Goal: Subscribe to service/newsletter

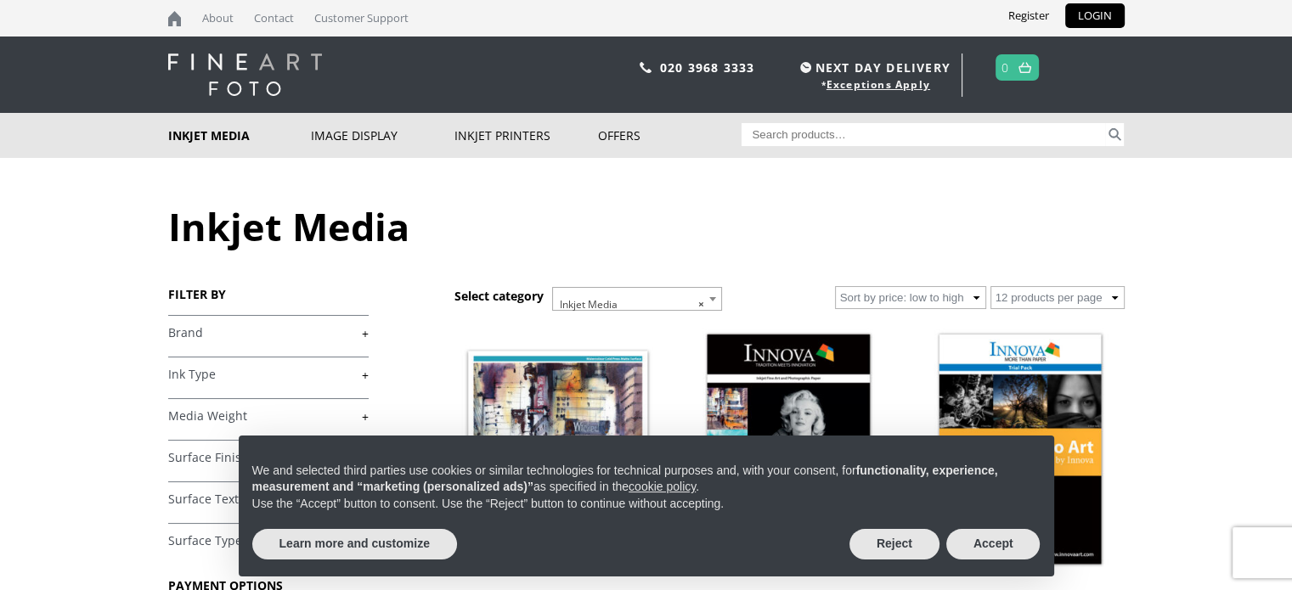
click at [1237, 0] on html "NEXT DAY DELIVERY * Exceptions Apply About Contact Customer Support Register LO…" at bounding box center [646, 0] width 1292 height 0
click at [1001, 550] on button "Accept" at bounding box center [993, 544] width 94 height 31
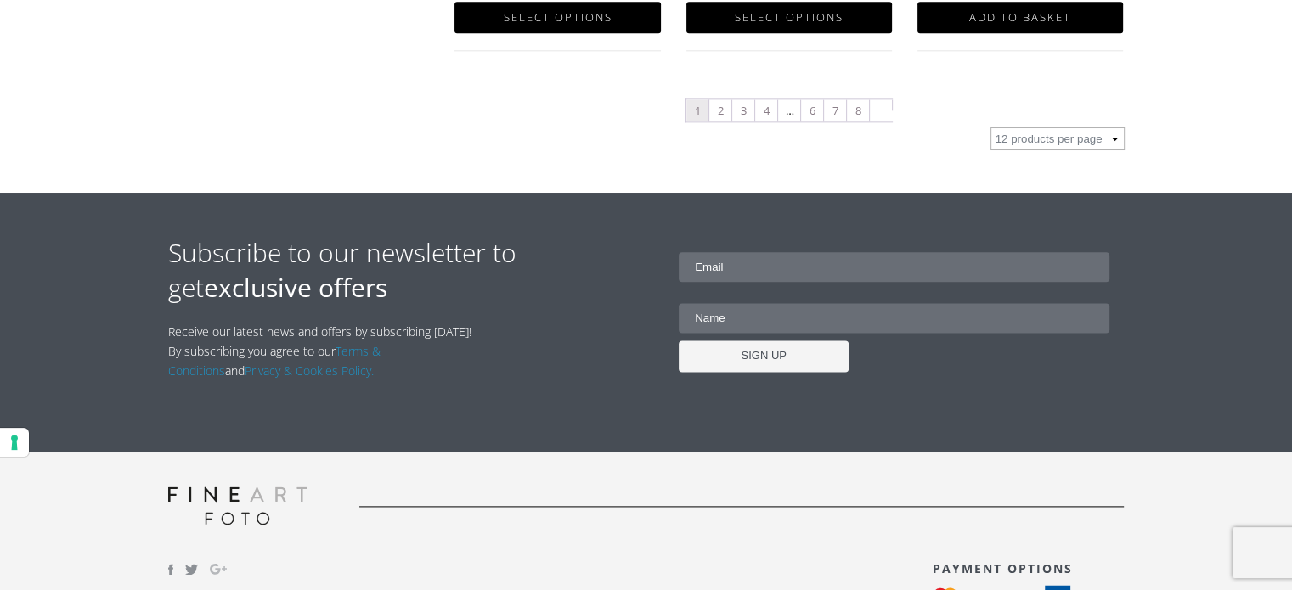
scroll to position [2124, 0]
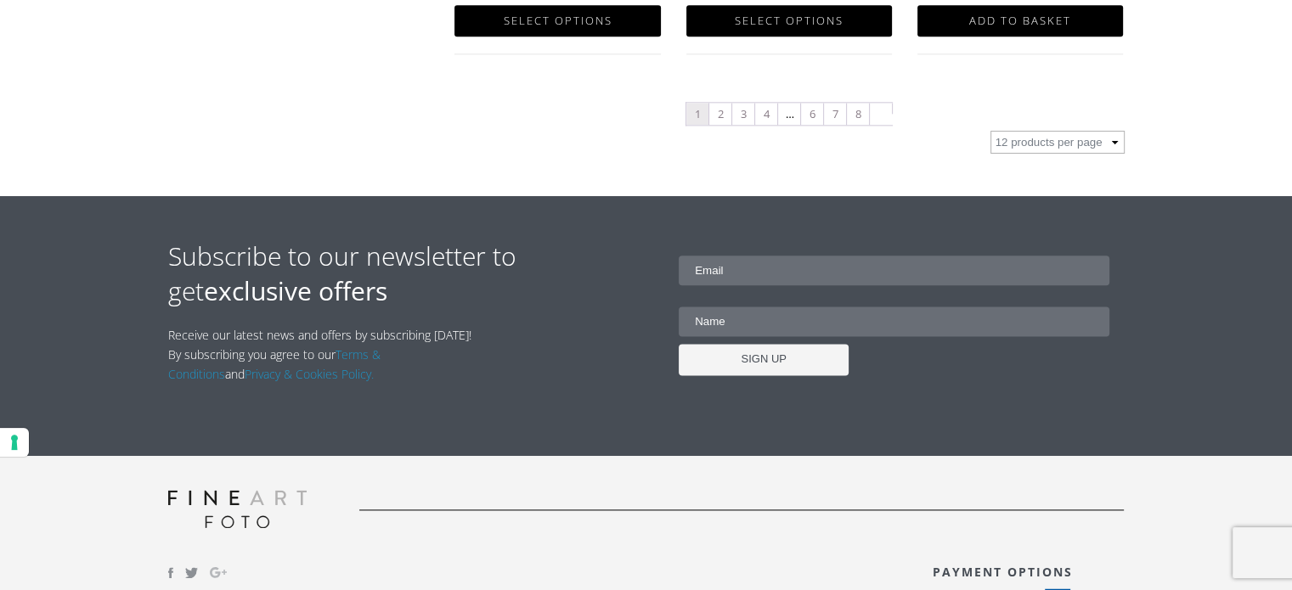
click at [753, 274] on input "email" at bounding box center [894, 271] width 431 height 30
type input "[EMAIL_ADDRESS][DOMAIN_NAME]"
click at [754, 322] on input "text" at bounding box center [894, 322] width 431 height 30
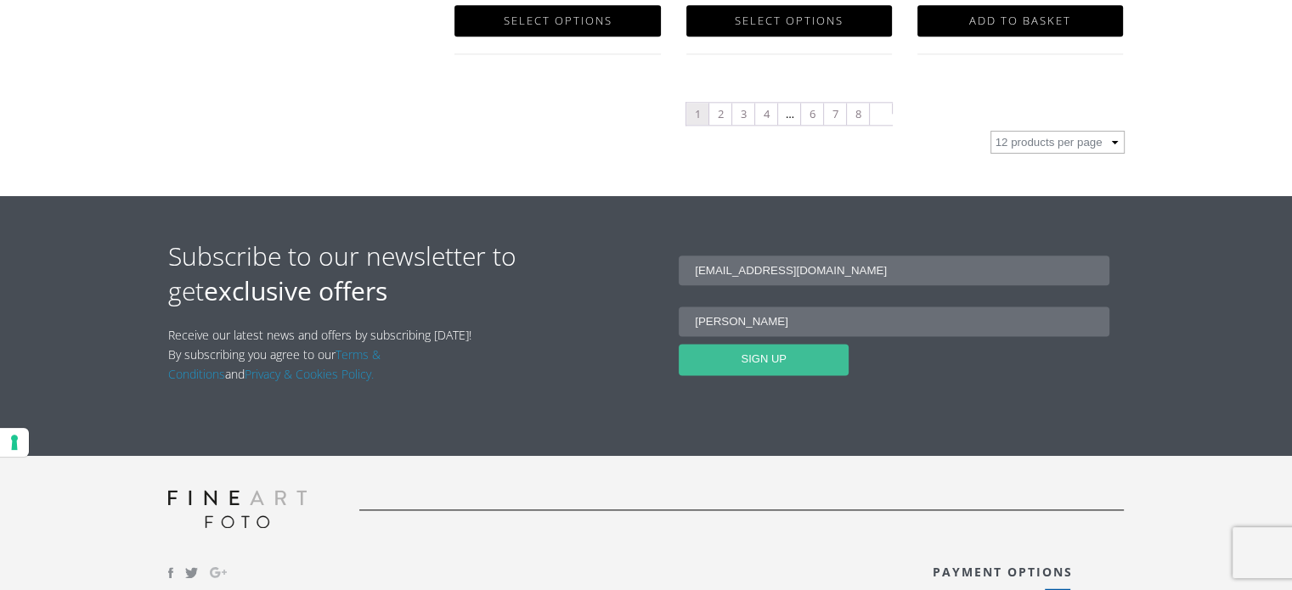
type input "[PERSON_NAME]"
click at [759, 359] on input "SIGN UP" at bounding box center [764, 359] width 170 height 31
click at [799, 273] on input "[EMAIL_ADDRESS][DOMAIN_NAME]" at bounding box center [894, 271] width 431 height 30
type input "[EMAIL_ADDRESS][DOMAIN_NAME]"
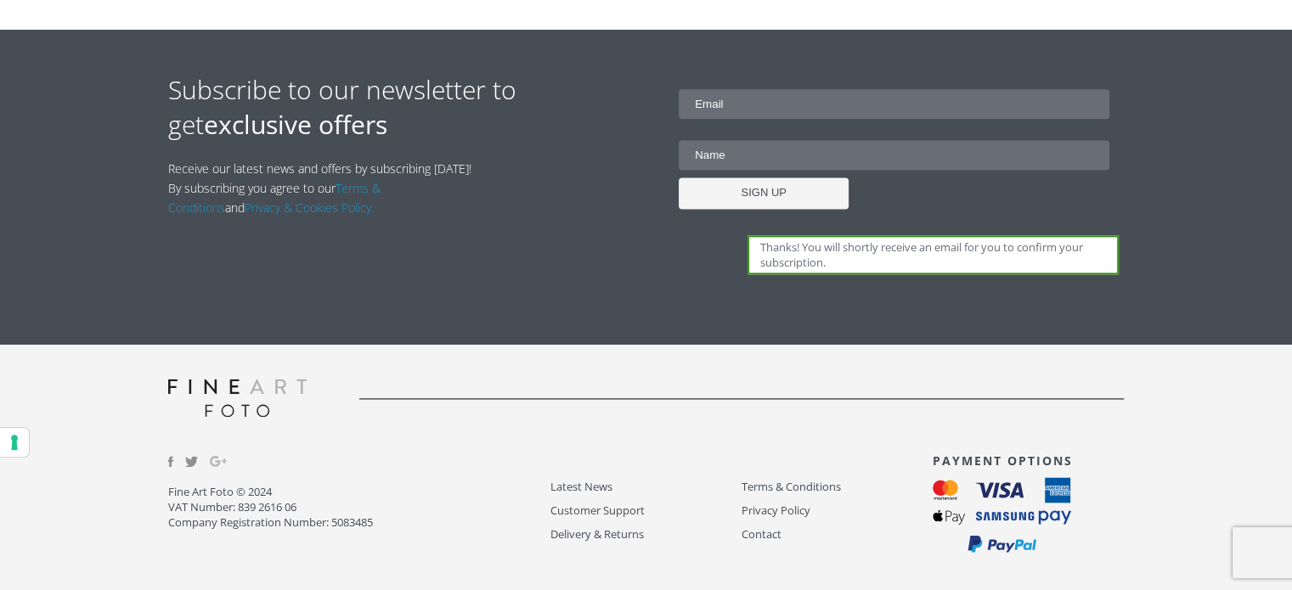
scroll to position [2290, 0]
click at [728, 104] on input "email" at bounding box center [894, 104] width 431 height 30
type input "msmichimasumi@gmail.com"
click at [754, 171] on p "msmichimasumi@gmail.com SIGN UP" at bounding box center [898, 142] width 313 height 141
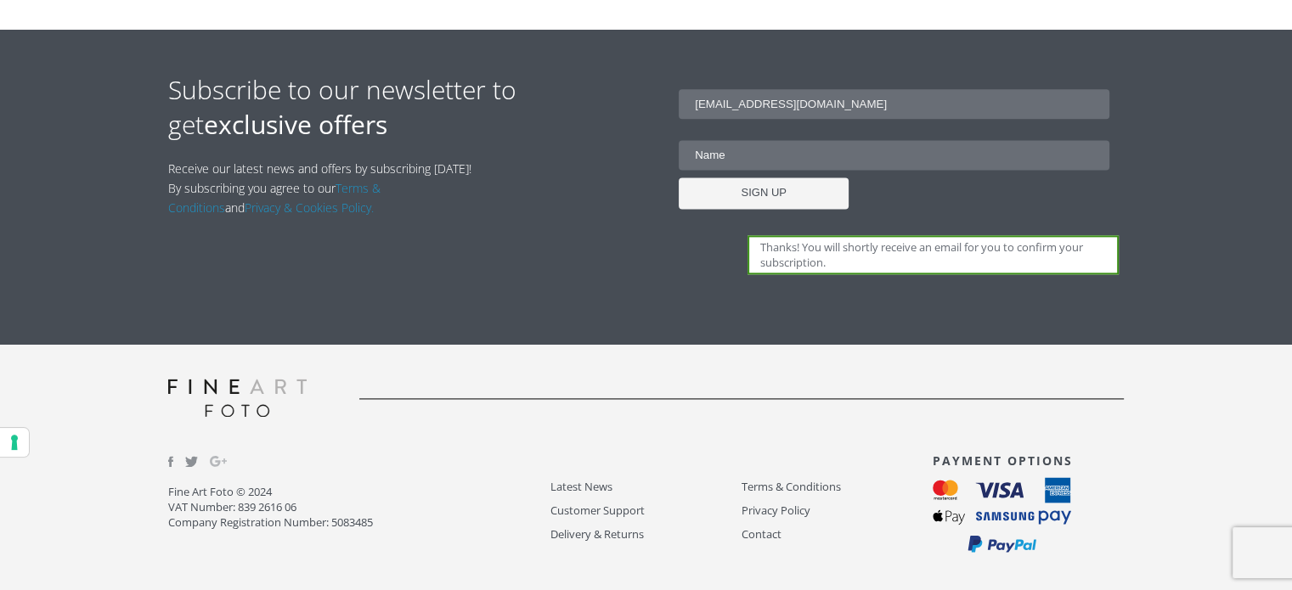
click at [753, 160] on input "text" at bounding box center [894, 155] width 431 height 30
type input "[PERSON_NAME]"
click at [770, 191] on input "SIGN UP" at bounding box center [764, 193] width 170 height 31
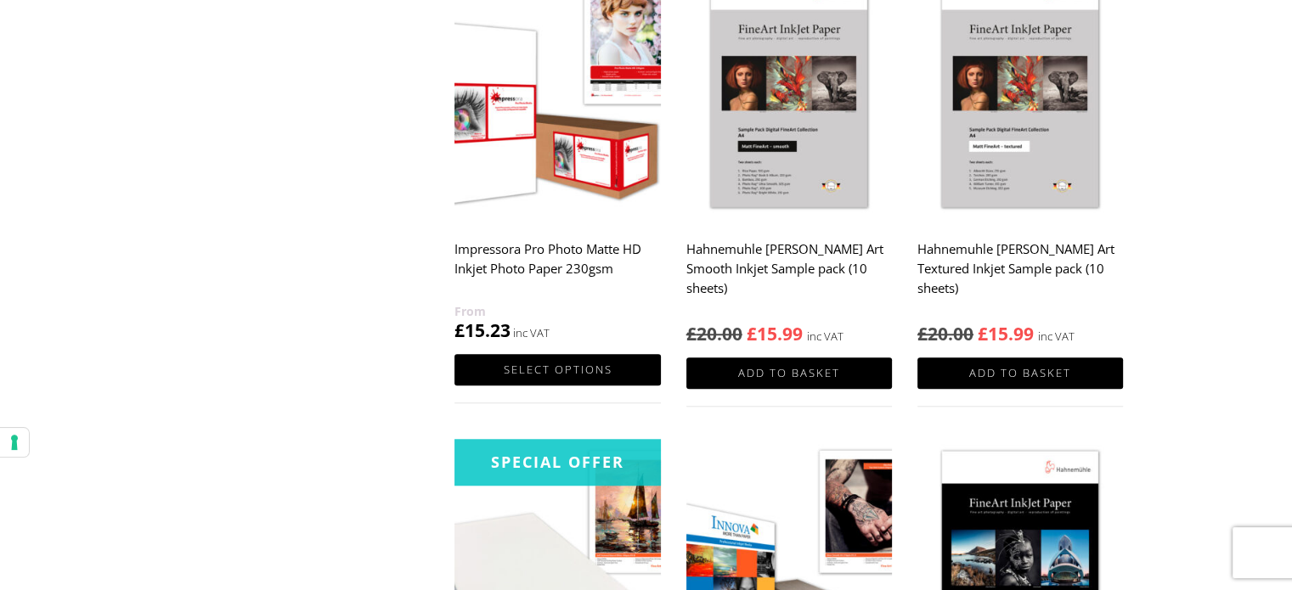
scroll to position [2290, 0]
